Goal: Task Accomplishment & Management: Use online tool/utility

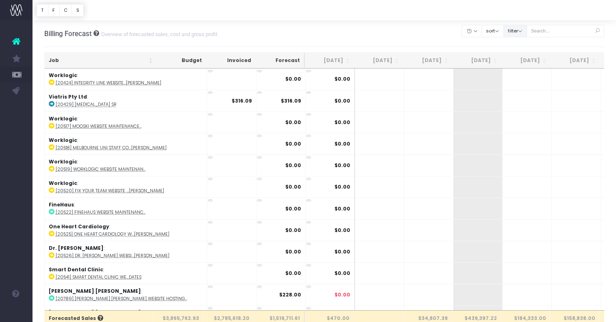
click at [527, 32] on button "filter" at bounding box center [515, 31] width 24 height 13
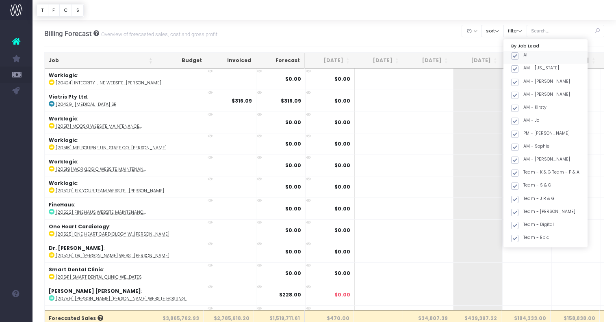
drag, startPoint x: 525, startPoint y: 55, endPoint x: 531, endPoint y: 65, distance: 10.7
click at [518, 55] on span at bounding box center [514, 55] width 7 height 7
click at [525, 55] on input "All" at bounding box center [525, 54] width 5 height 5
checkbox input "false"
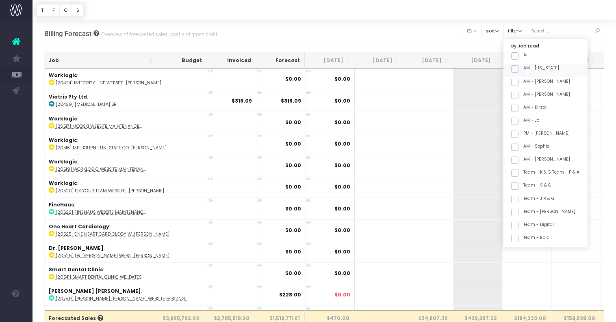
checkbox input "false"
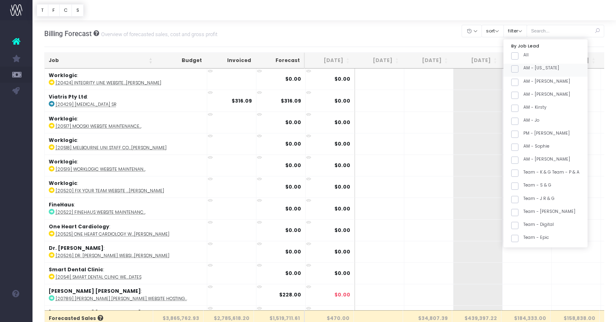
checkbox input "false"
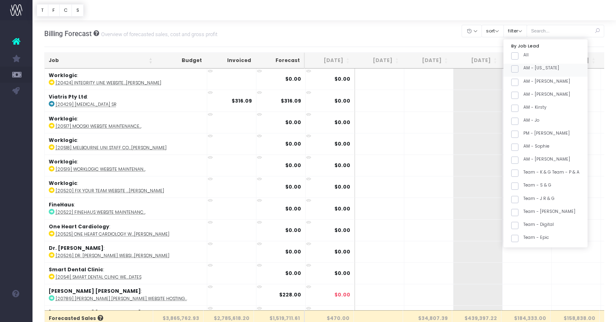
checkbox input "false"
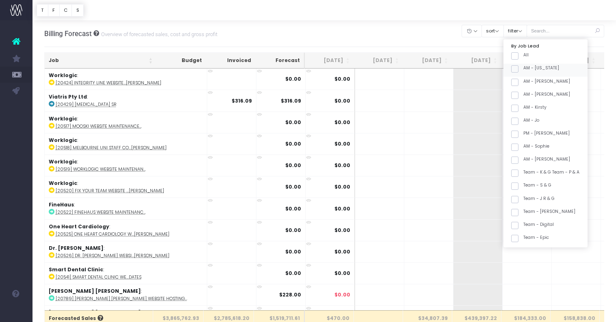
checkbox input "false"
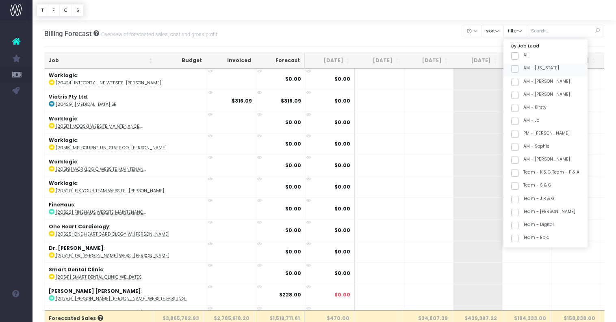
checkbox input "false"
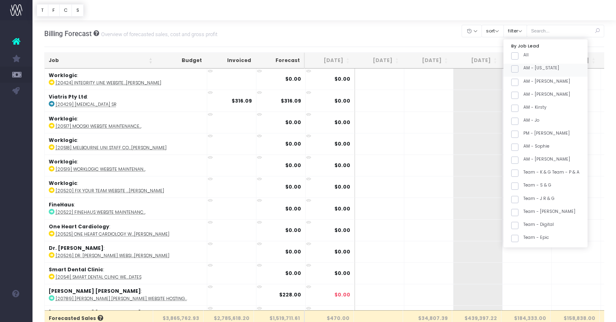
checkbox input "false"
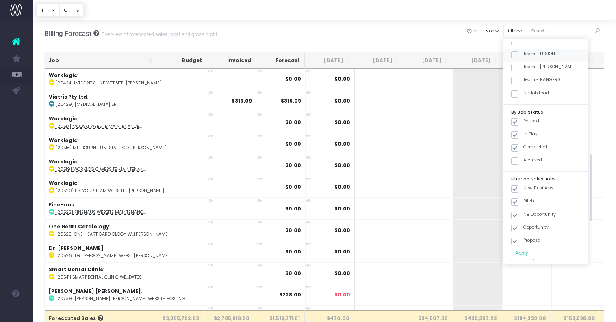
scroll to position [340, 0]
click at [535, 67] on label "Team - [PERSON_NAME]" at bounding box center [543, 67] width 64 height 6
click at [528, 67] on input "Team - [PERSON_NAME]" at bounding box center [525, 66] width 5 height 5
checkbox input "true"
click at [534, 250] on button "Apply" at bounding box center [521, 253] width 24 height 13
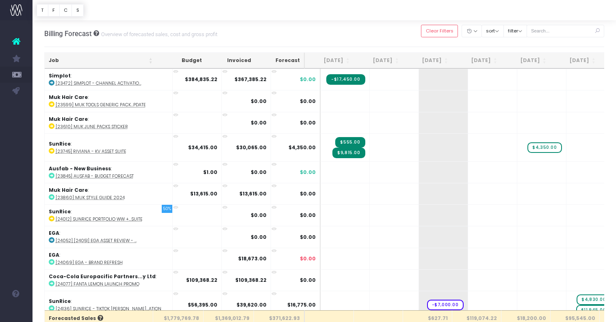
click at [104, 62] on th "Job" at bounding box center [101, 61] width 112 height 16
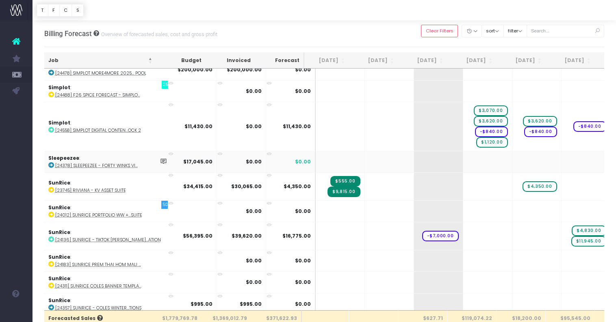
scroll to position [0, 0]
